Goal: Information Seeking & Learning: Learn about a topic

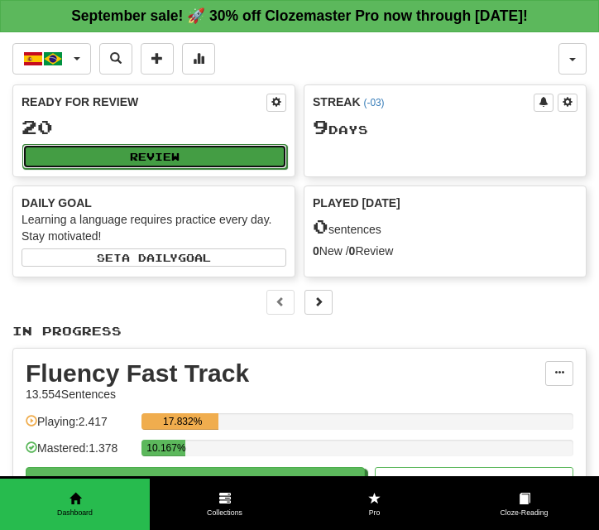
click at [170, 168] on button "Review" at bounding box center [154, 156] width 265 height 25
select select "**"
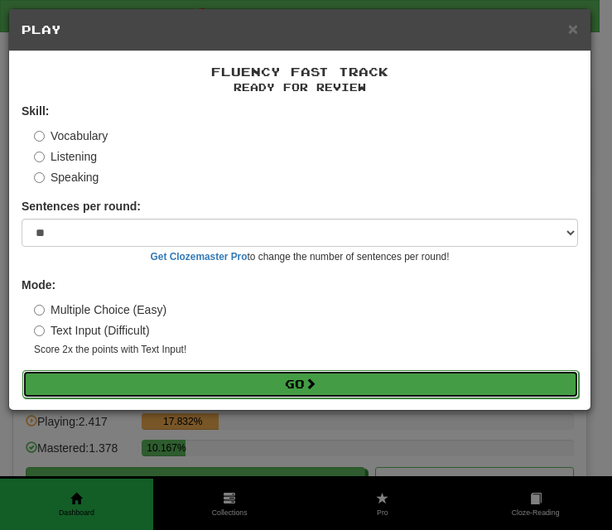
click at [235, 378] on button "Go" at bounding box center [300, 384] width 556 height 28
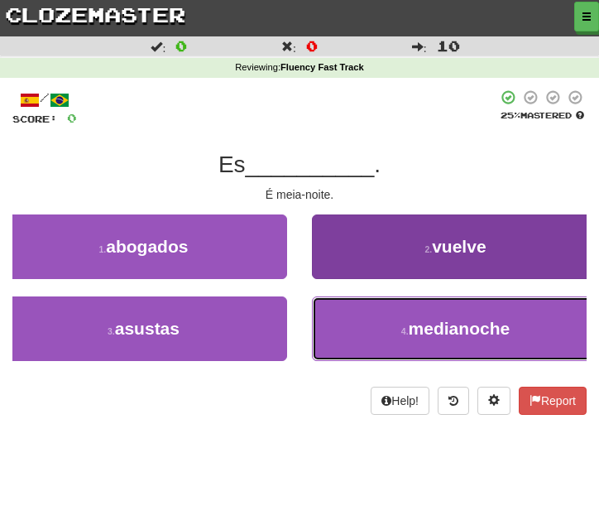
click at [345, 329] on button "4 . medianoche" at bounding box center [455, 328] width 287 height 65
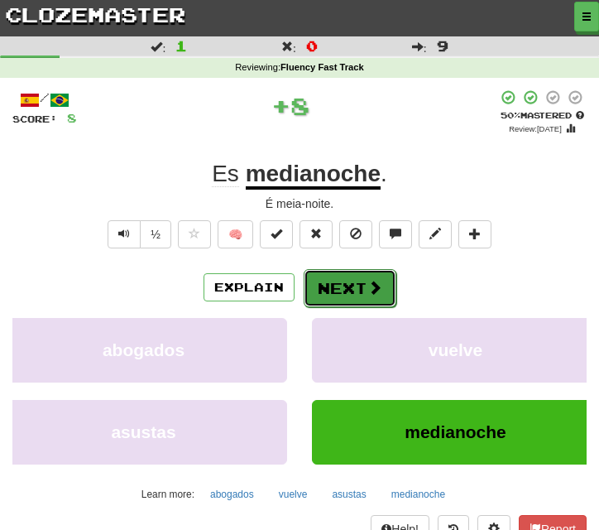
click at [335, 288] on button "Next" at bounding box center [350, 288] width 93 height 38
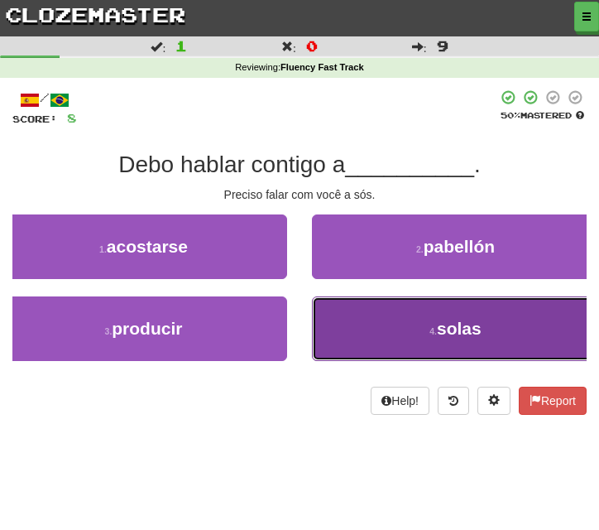
click at [338, 325] on button "4 . solas" at bounding box center [455, 328] width 287 height 65
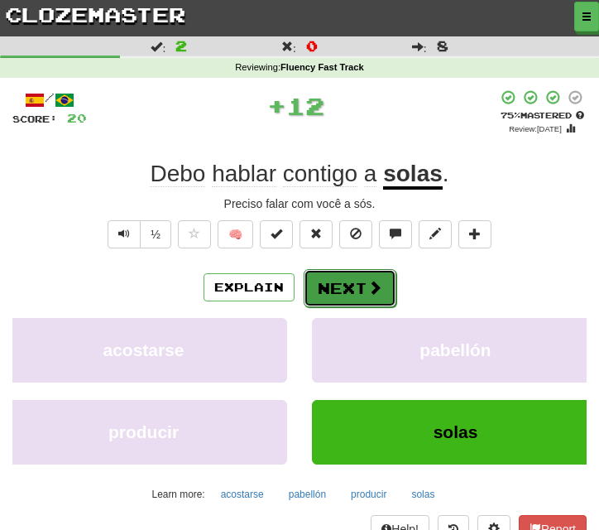
click at [332, 277] on button "Next" at bounding box center [350, 288] width 93 height 38
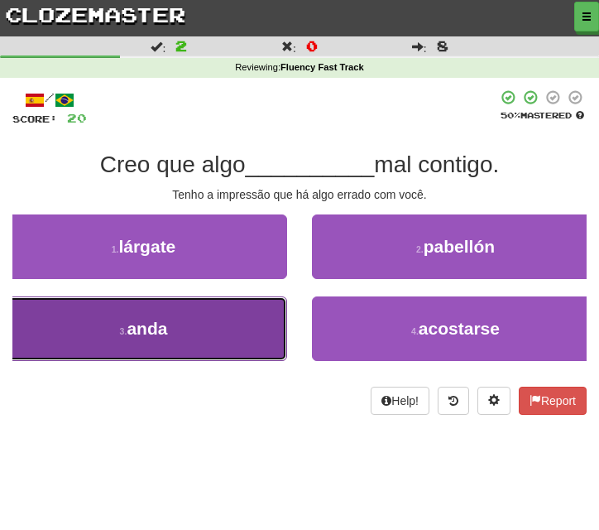
click at [243, 330] on button "3 . anda" at bounding box center [143, 328] width 287 height 65
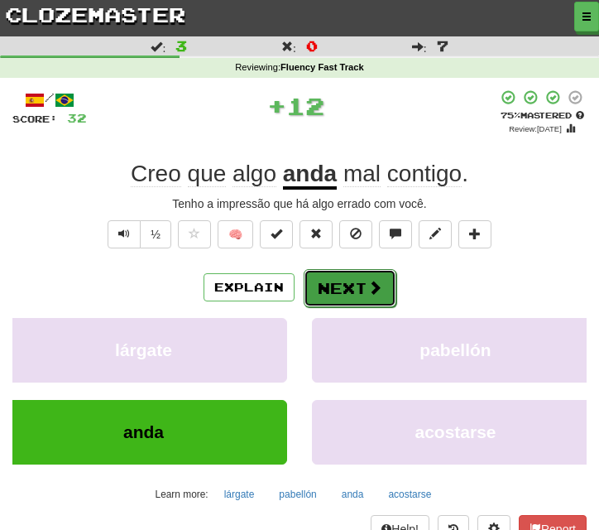
click at [344, 286] on button "Next" at bounding box center [350, 288] width 93 height 38
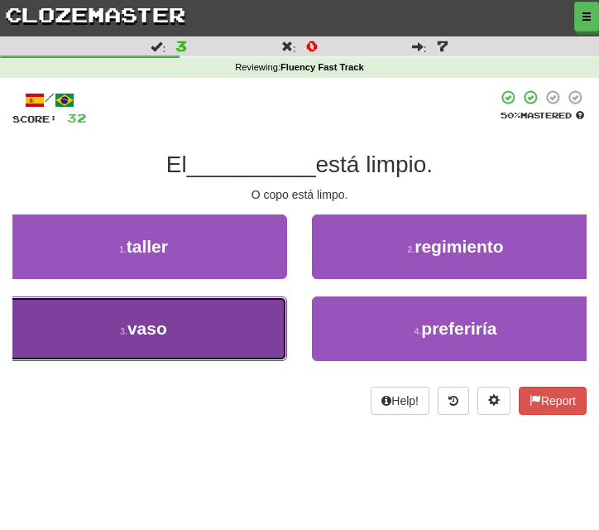
click at [247, 351] on button "3 . vaso" at bounding box center [143, 328] width 287 height 65
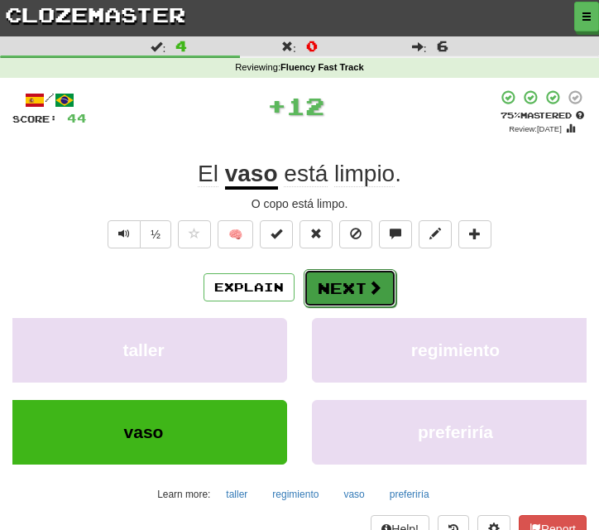
click at [315, 292] on button "Next" at bounding box center [350, 288] width 93 height 38
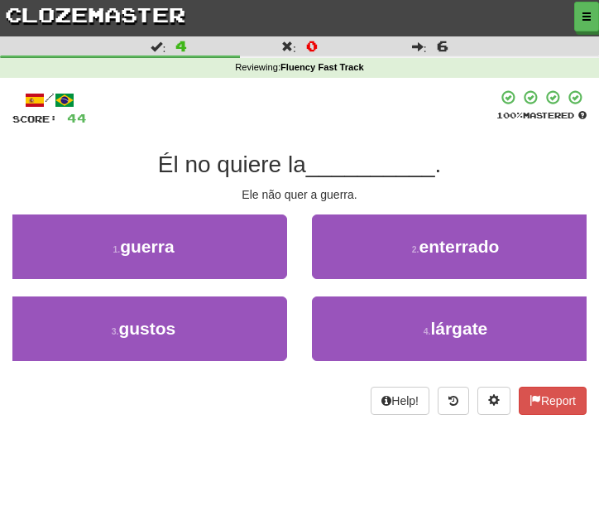
click at [259, 280] on div "1 . guerra" at bounding box center [144, 255] width 312 height 82
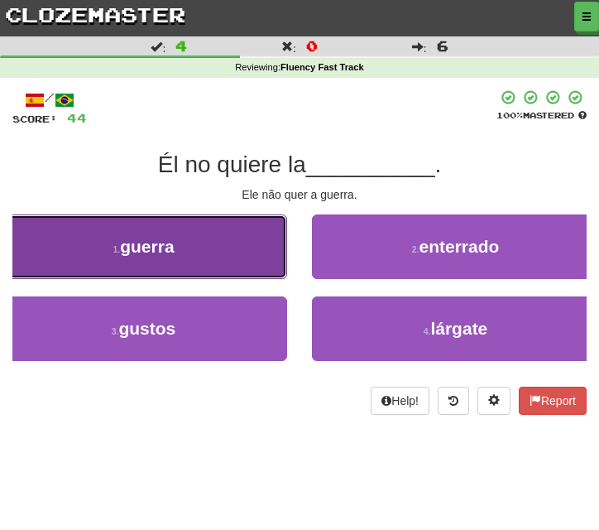
click at [258, 260] on button "1 . guerra" at bounding box center [143, 246] width 287 height 65
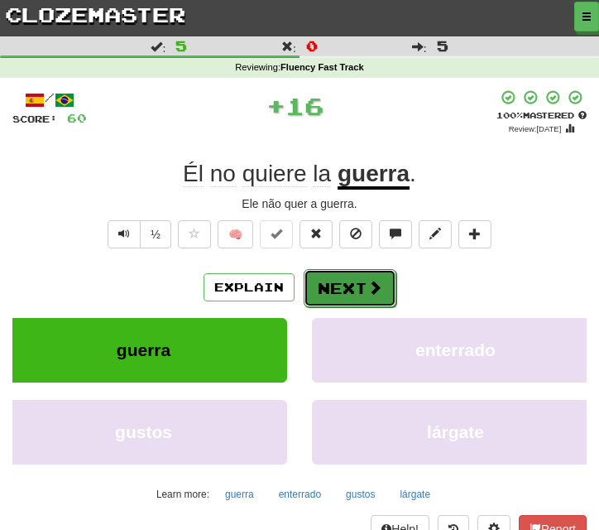
click at [339, 278] on button "Next" at bounding box center [350, 288] width 93 height 38
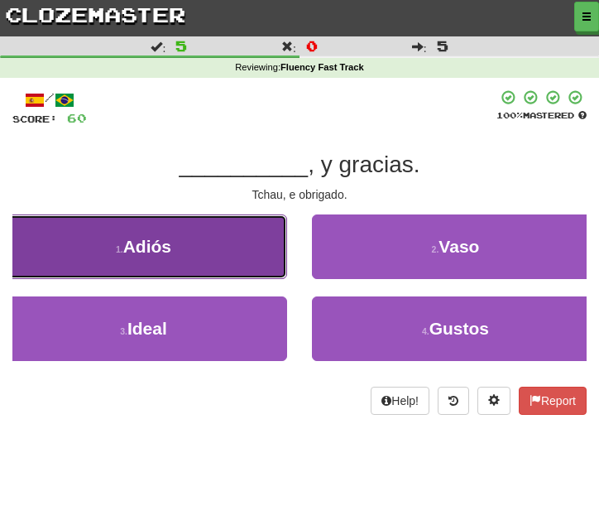
click at [250, 252] on button "1 . Adiós" at bounding box center [143, 246] width 287 height 65
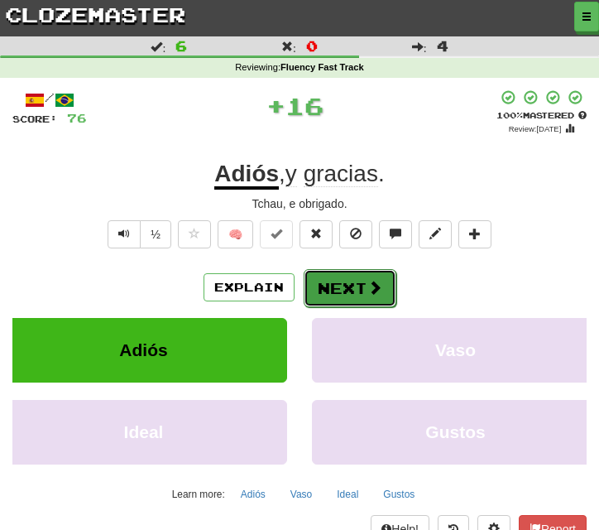
click at [336, 269] on button "Next" at bounding box center [350, 288] width 93 height 38
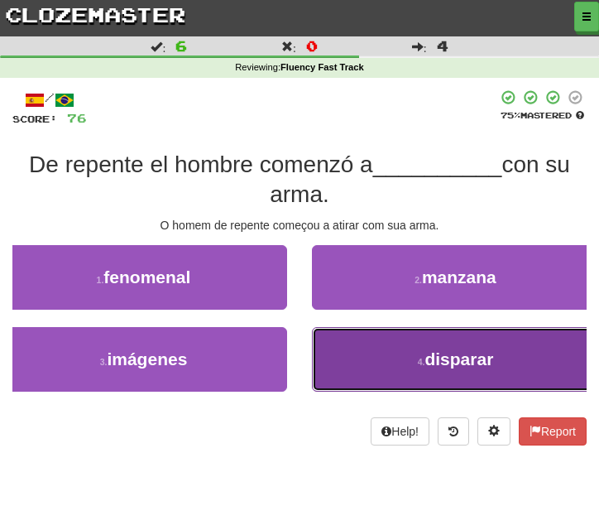
click at [358, 354] on button "4 . disparar" at bounding box center [455, 359] width 287 height 65
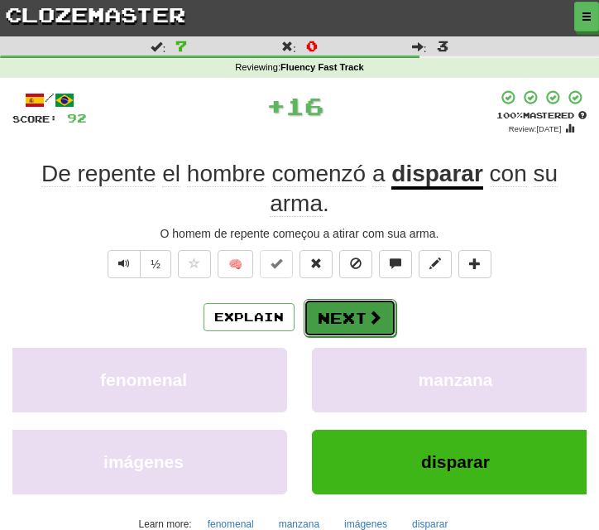
click at [357, 310] on button "Next" at bounding box center [350, 318] width 93 height 38
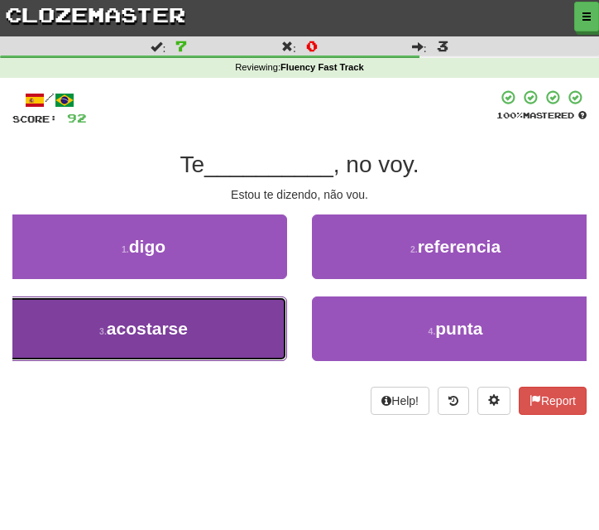
click at [251, 342] on button "3 . acostarse" at bounding box center [143, 328] width 287 height 65
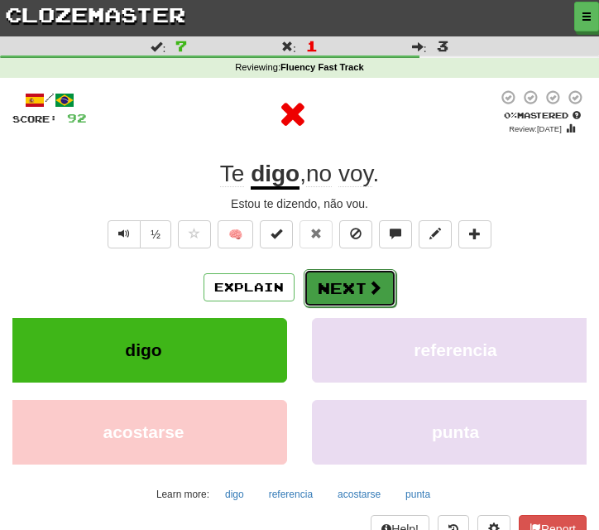
click at [333, 282] on button "Next" at bounding box center [350, 288] width 93 height 38
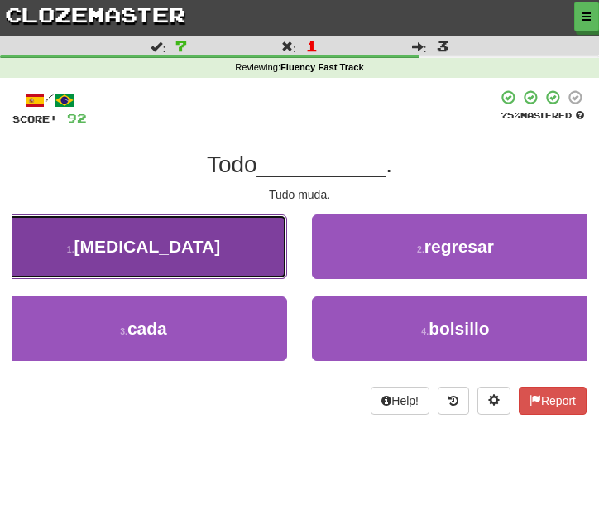
click at [235, 270] on button "1 . cambia" at bounding box center [143, 246] width 287 height 65
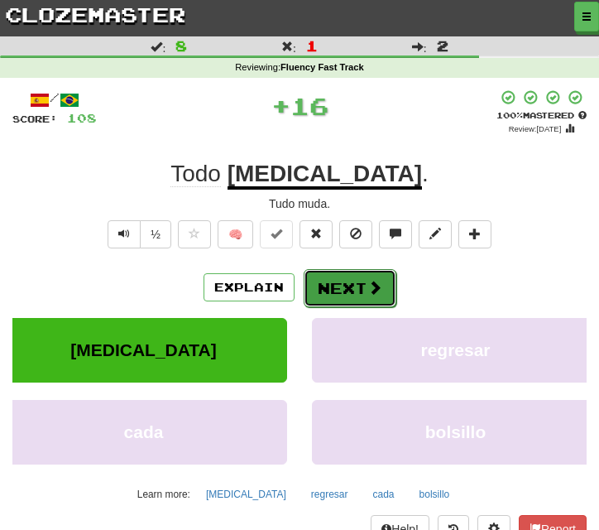
click at [332, 299] on button "Next" at bounding box center [350, 288] width 93 height 38
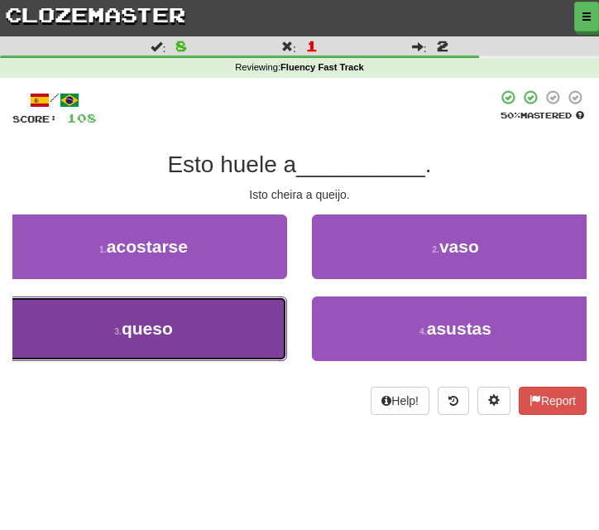
click at [283, 321] on button "3 . queso" at bounding box center [143, 328] width 287 height 65
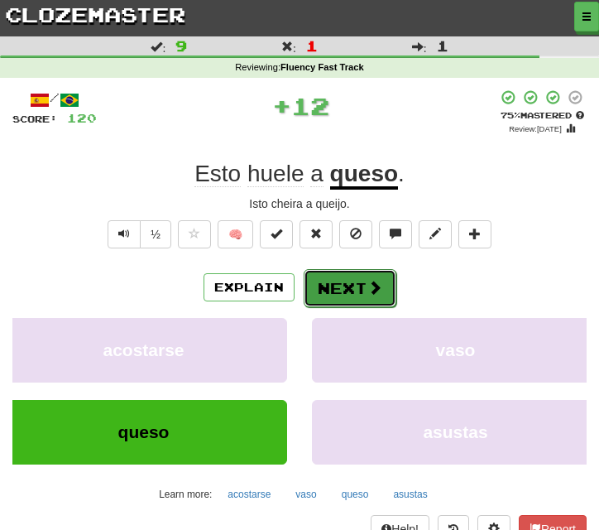
click at [316, 281] on button "Next" at bounding box center [350, 288] width 93 height 38
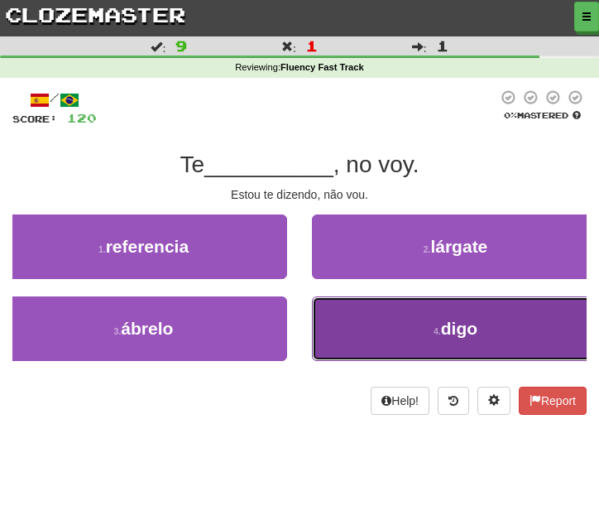
click at [351, 330] on button "4 . digo" at bounding box center [455, 328] width 287 height 65
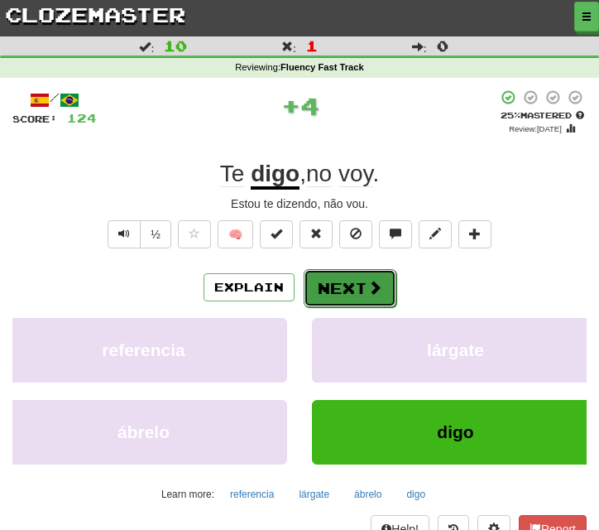
click at [344, 286] on button "Next" at bounding box center [350, 288] width 93 height 38
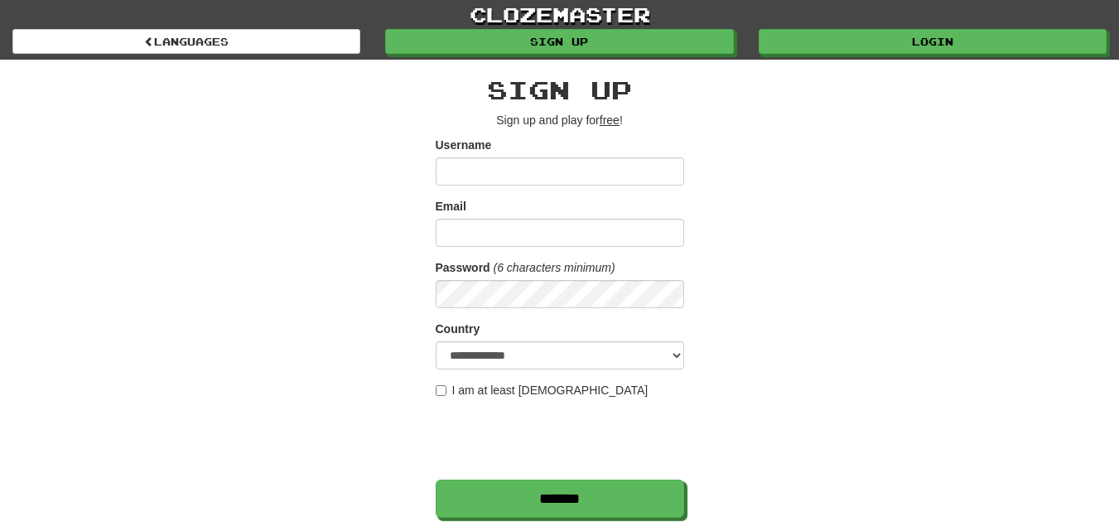
scroll to position [248, 0]
